Goal: Task Accomplishment & Management: Manage account settings

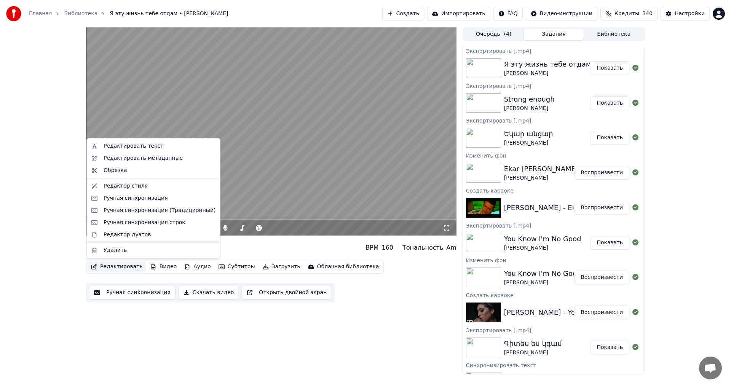
click at [106, 265] on button "Редактировать" at bounding box center [117, 267] width 58 height 11
click at [266, 307] on div "0:10 / 3:36 Я эту жизнь тебе отдам [PERSON_NAME] BPM 160 Тональность Am Редакти…" at bounding box center [271, 200] width 371 height 347
click at [127, 265] on button "Редактировать" at bounding box center [117, 267] width 58 height 11
click at [131, 157] on div "Редактировать метаданные" at bounding box center [143, 159] width 79 height 8
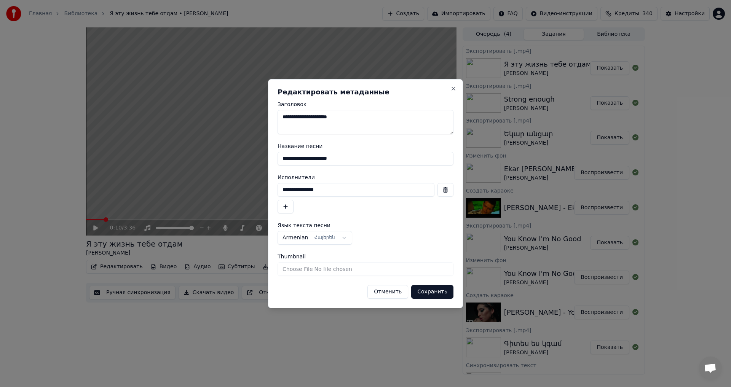
drag, startPoint x: 349, startPoint y: 155, endPoint x: 166, endPoint y: 149, distance: 182.5
click at [166, 149] on body "Главная Библиотека Я эту жизнь тебе отдам • [PERSON_NAME] Создать Импортировать…" at bounding box center [365, 193] width 731 height 387
type input "**********"
drag, startPoint x: 330, startPoint y: 192, endPoint x: 244, endPoint y: 192, distance: 86.5
click at [244, 192] on body "Главная Библиотека Я эту жизнь тебе отдам • [PERSON_NAME] Создать Импортировать…" at bounding box center [365, 193] width 731 height 387
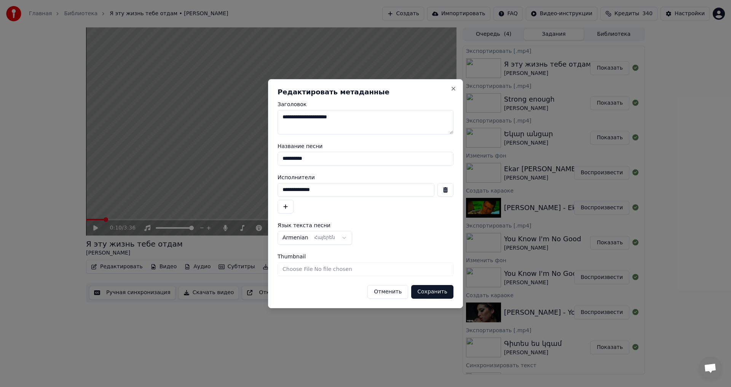
type input "**********"
click at [447, 294] on button "Сохранить" at bounding box center [432, 292] width 42 height 14
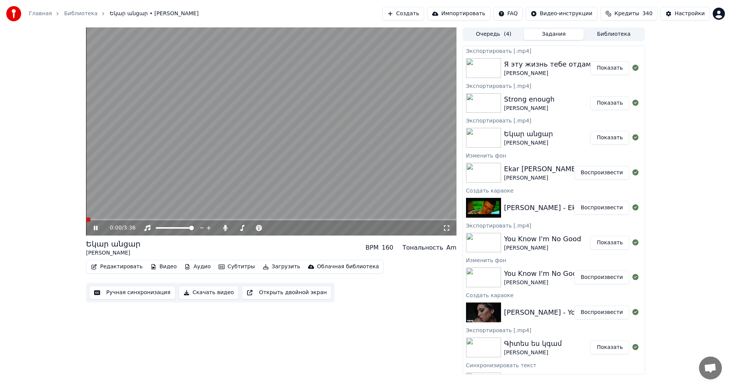
click at [86, 221] on span at bounding box center [88, 219] width 5 height 5
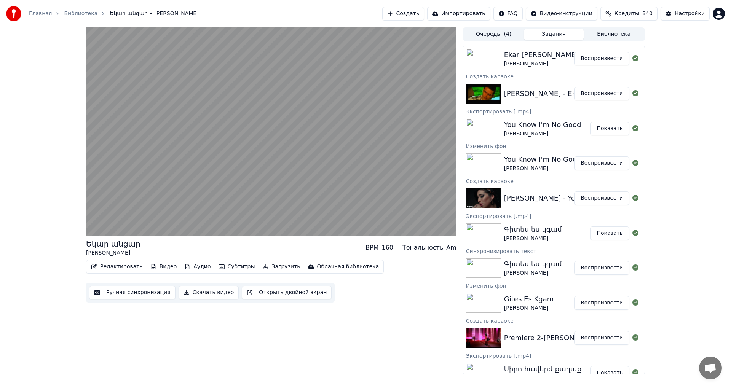
scroll to position [190, 0]
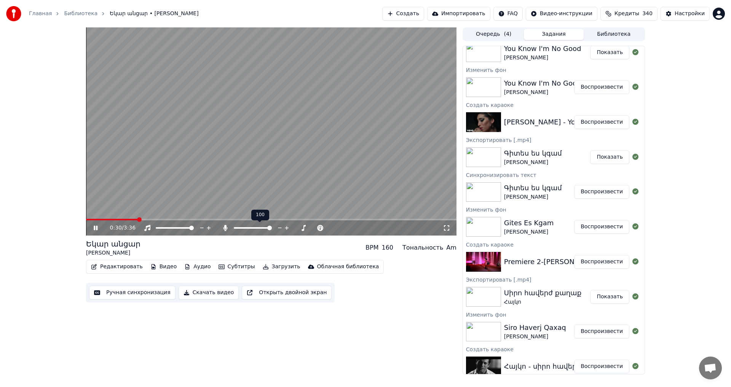
click at [272, 230] on span at bounding box center [269, 228] width 5 height 5
click at [291, 163] on video at bounding box center [271, 131] width 371 height 208
